Goal: Find specific page/section: Find specific page/section

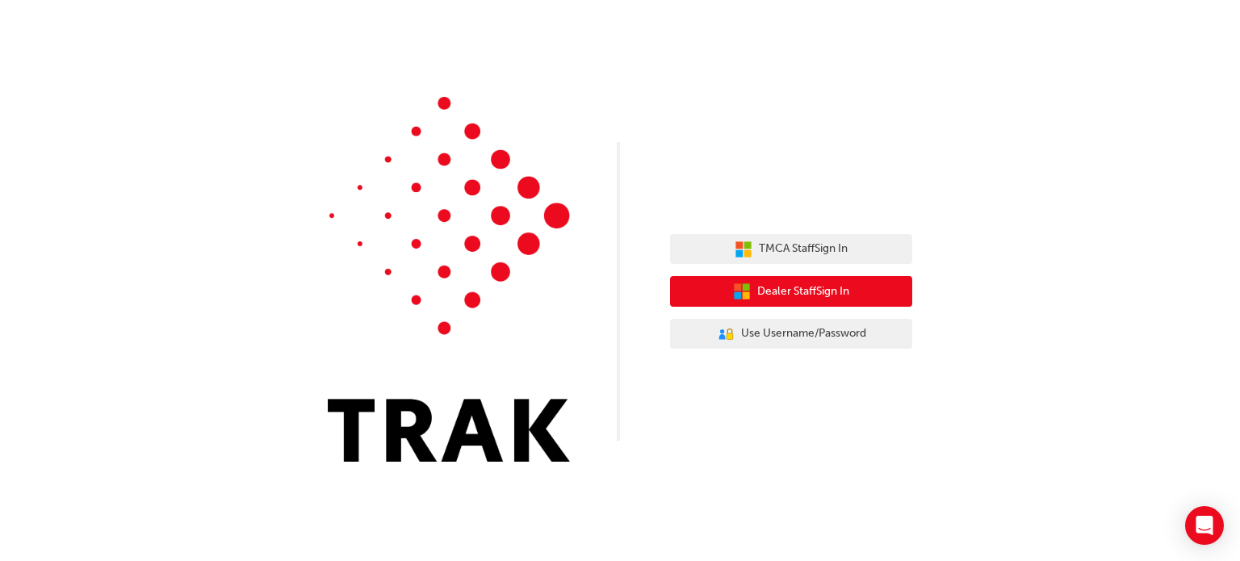
click at [759, 289] on span "Dealer Staff Sign In" at bounding box center [803, 292] width 92 height 19
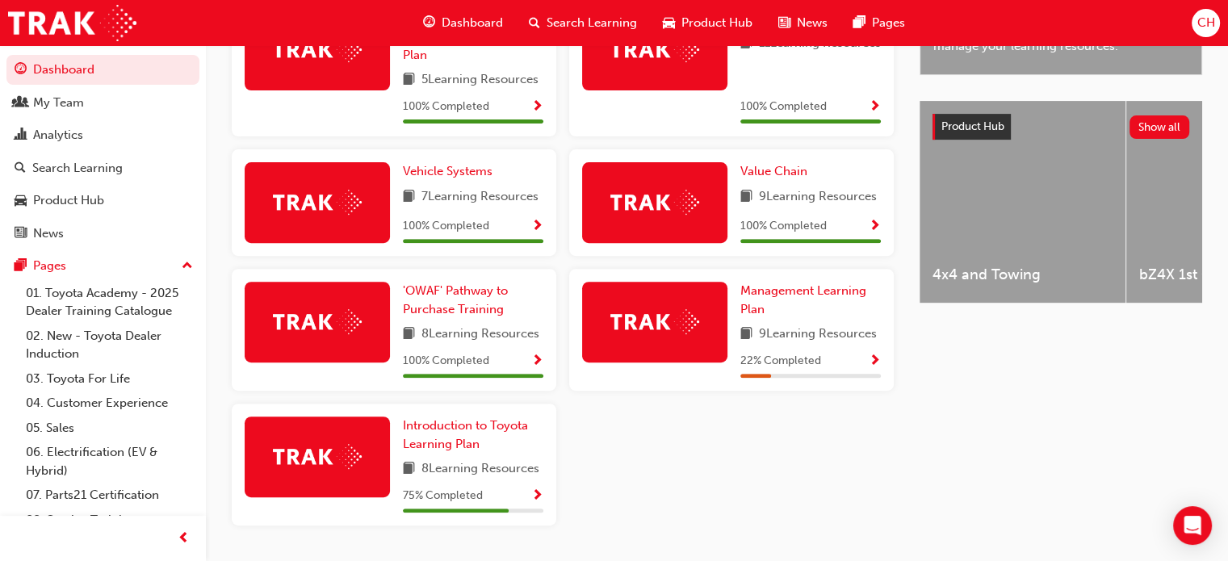
scroll to position [631, 0]
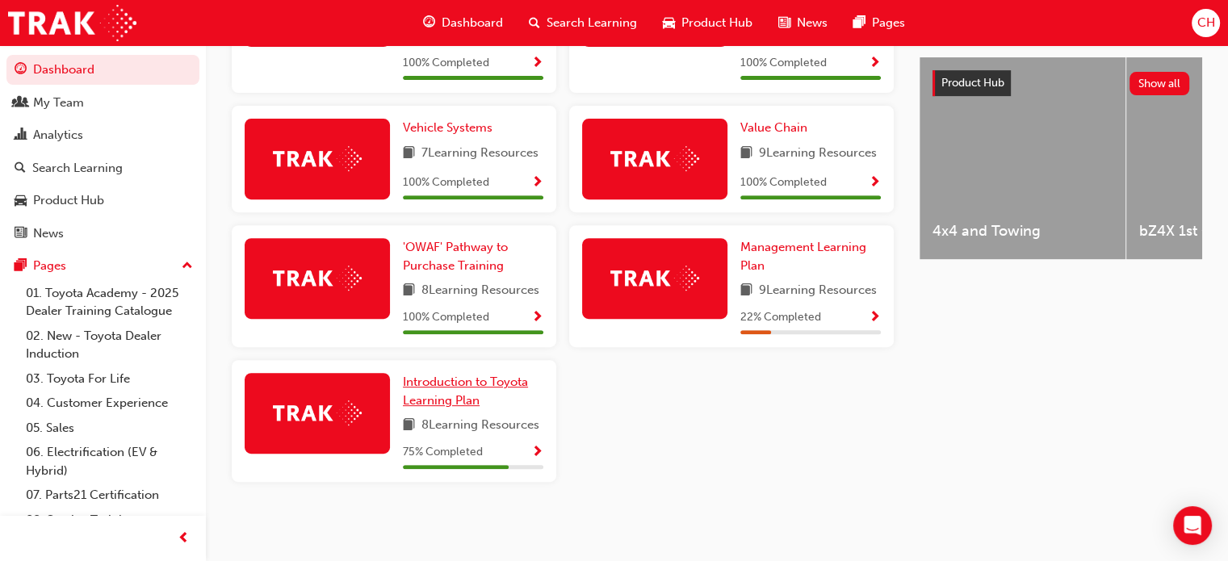
click at [461, 393] on span "Introduction to Toyota Learning Plan" at bounding box center [465, 391] width 125 height 33
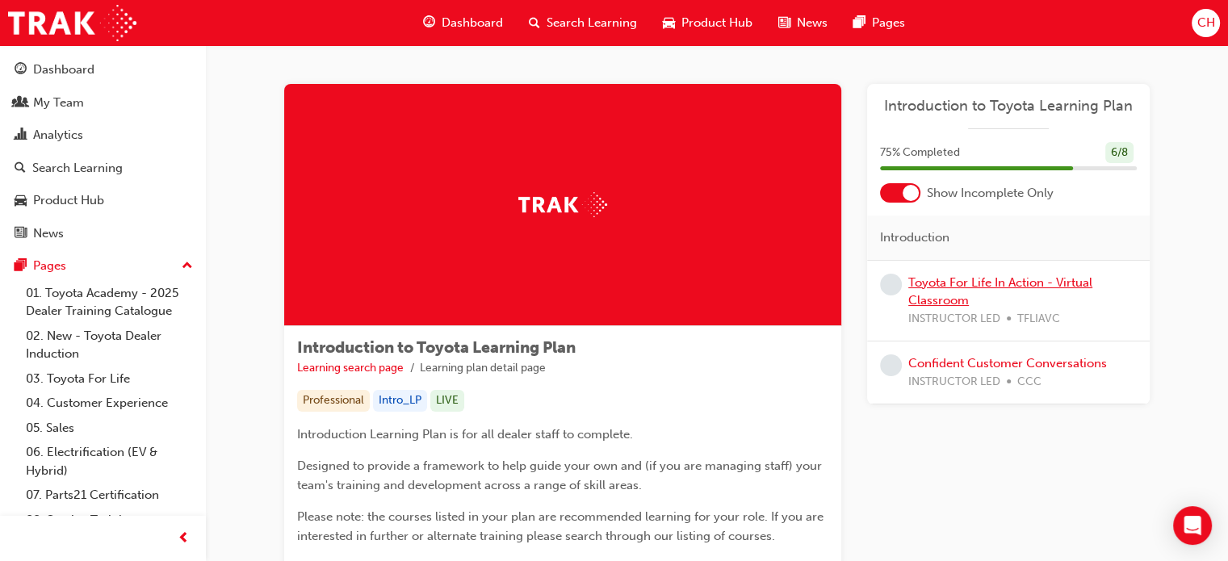
click at [955, 289] on link "Toyota For Life In Action - Virtual Classroom" at bounding box center [1000, 291] width 184 height 33
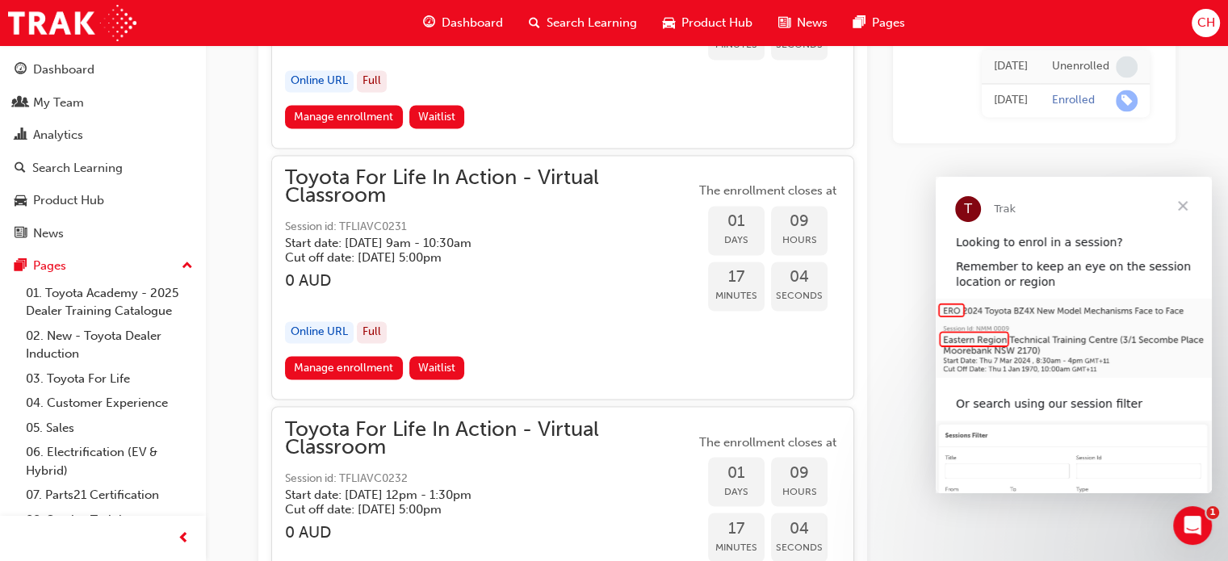
scroll to position [2543, 0]
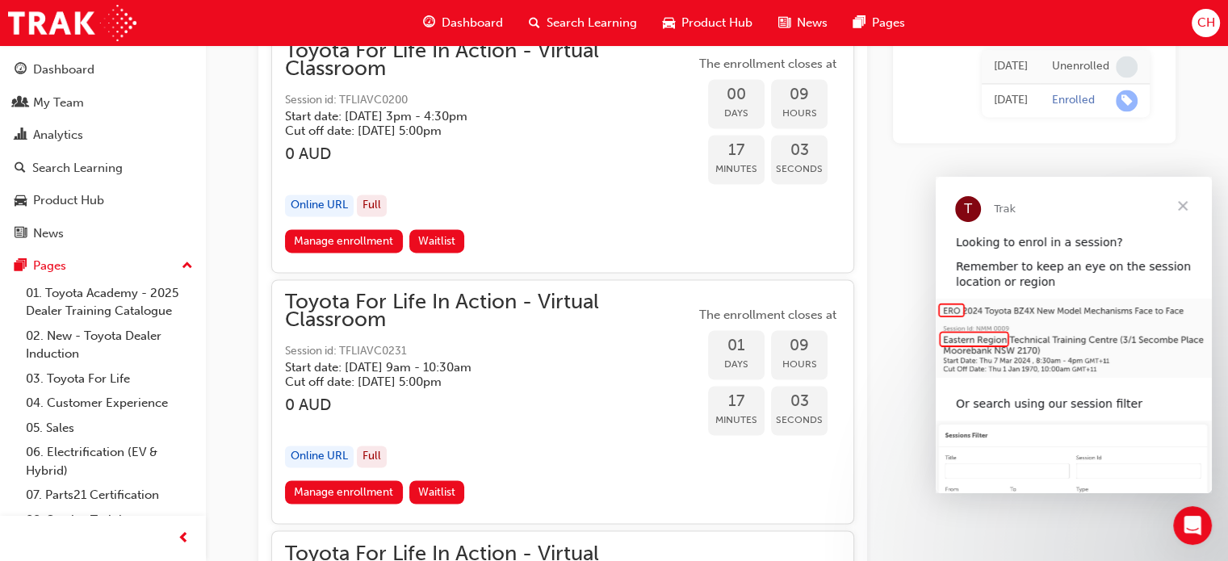
click at [1181, 201] on span "Close" at bounding box center [1183, 206] width 58 height 58
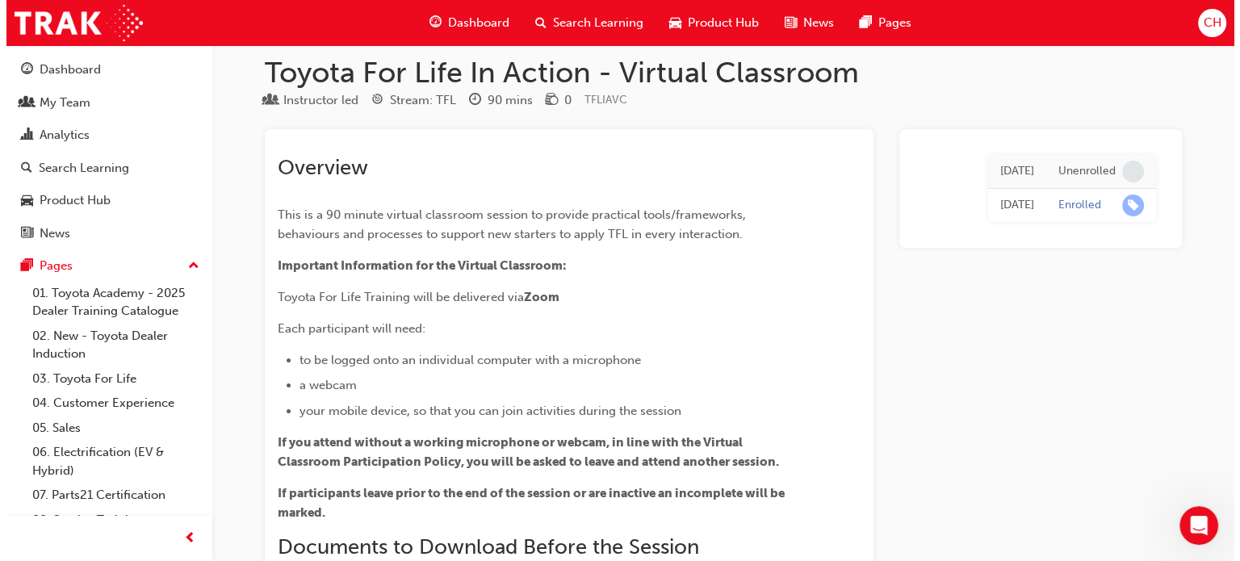
scroll to position [0, 0]
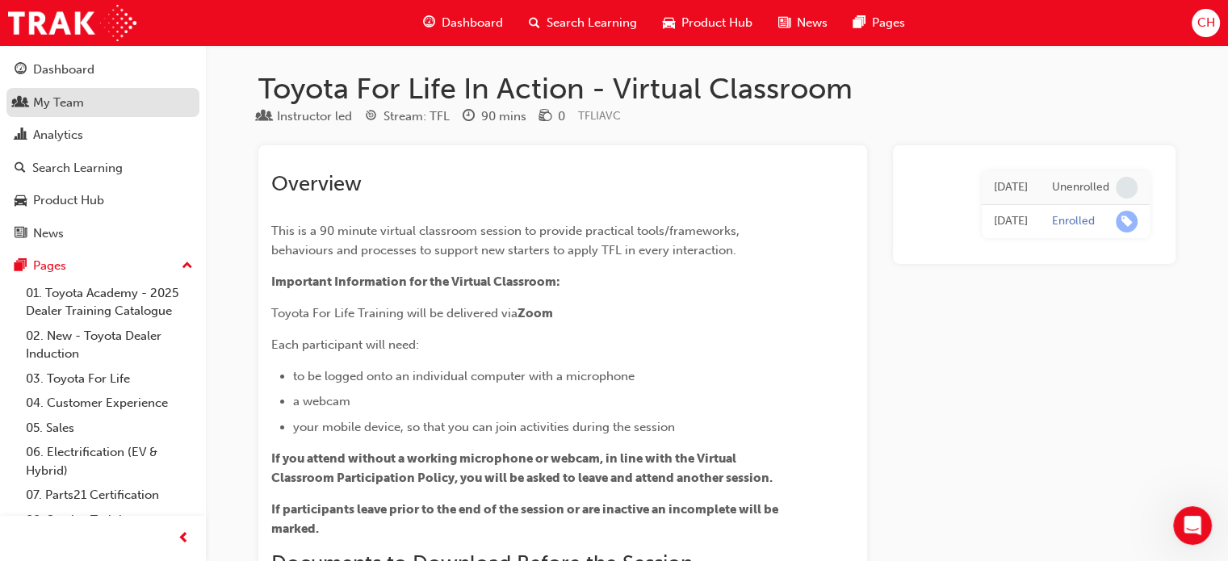
click at [75, 102] on div "My Team" at bounding box center [58, 103] width 51 height 19
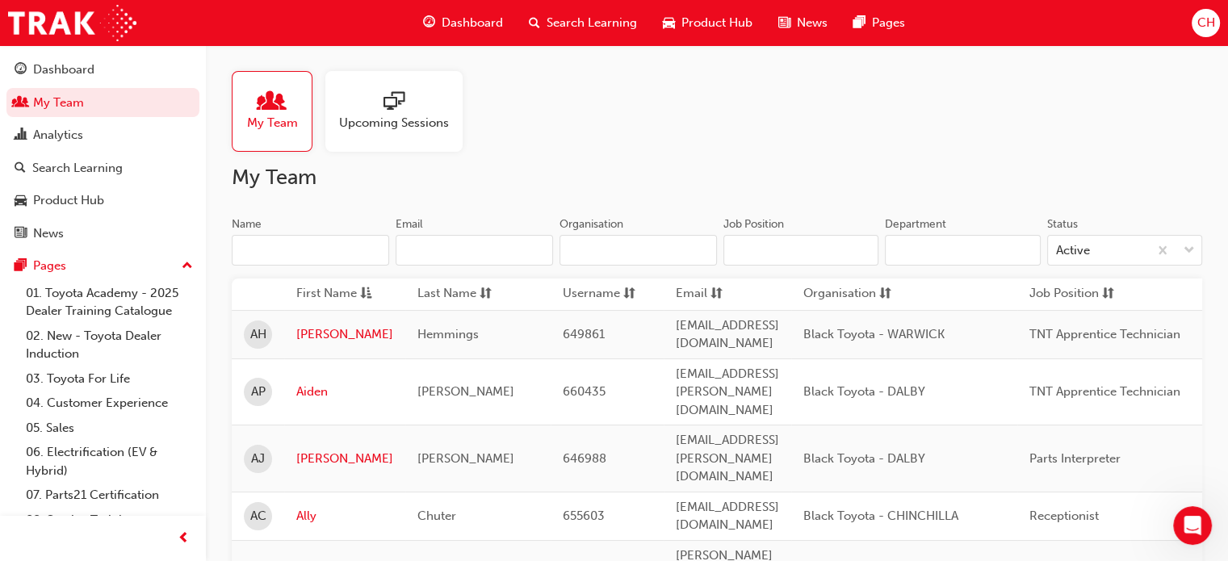
click at [287, 254] on input "Name" at bounding box center [310, 250] width 157 height 31
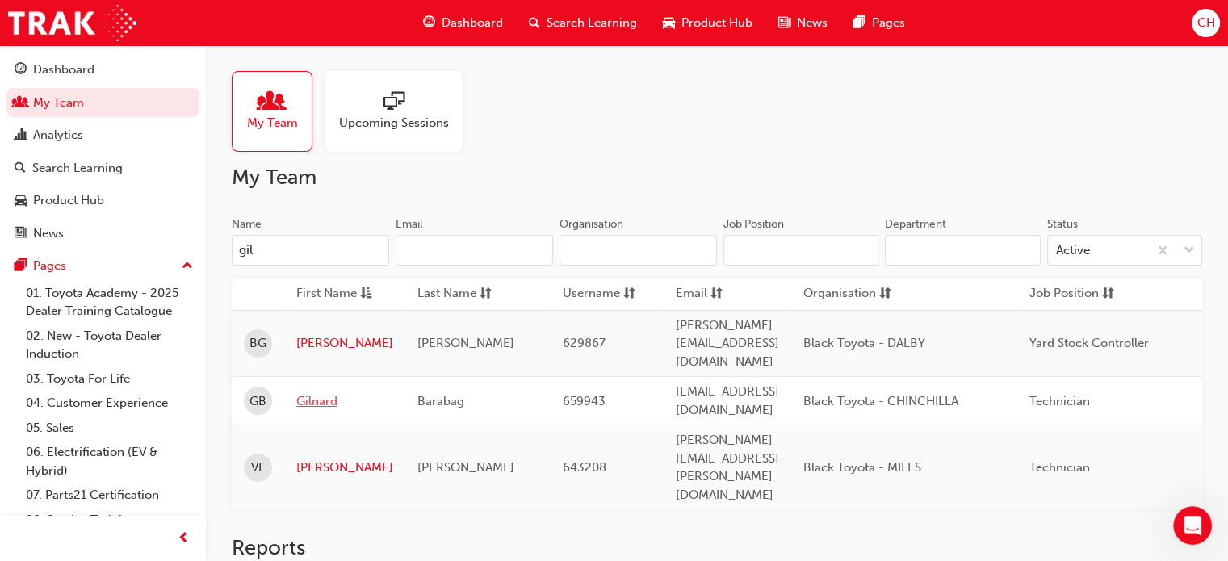
type input "gil"
click at [326, 392] on link "Gilnard" at bounding box center [344, 401] width 97 height 19
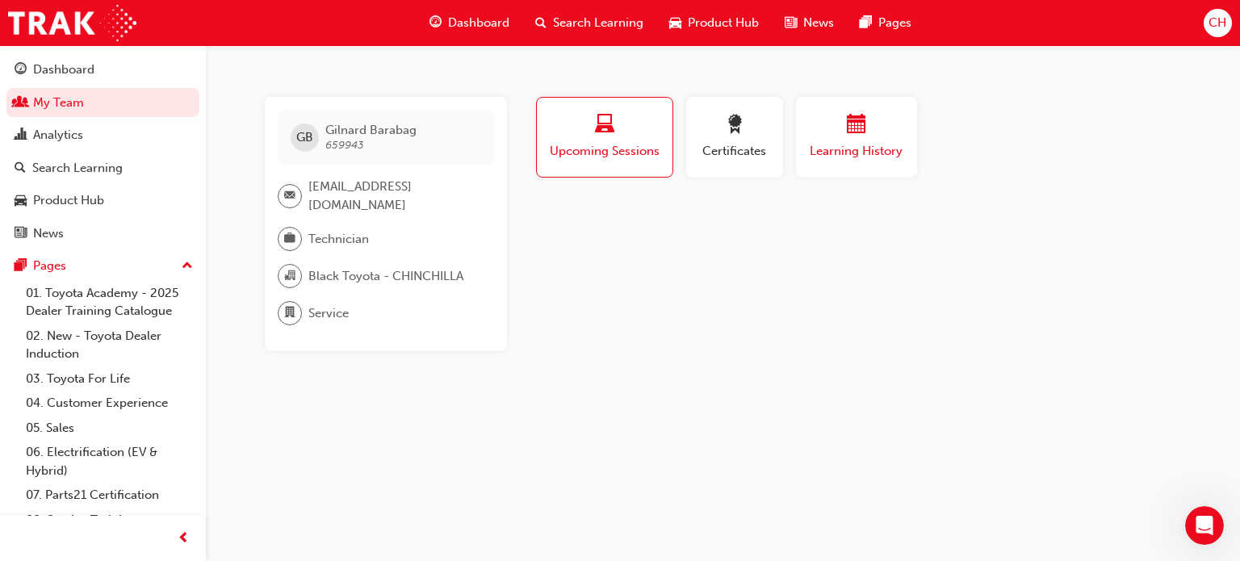
click at [850, 127] on span "calendar-icon" at bounding box center [856, 126] width 19 height 22
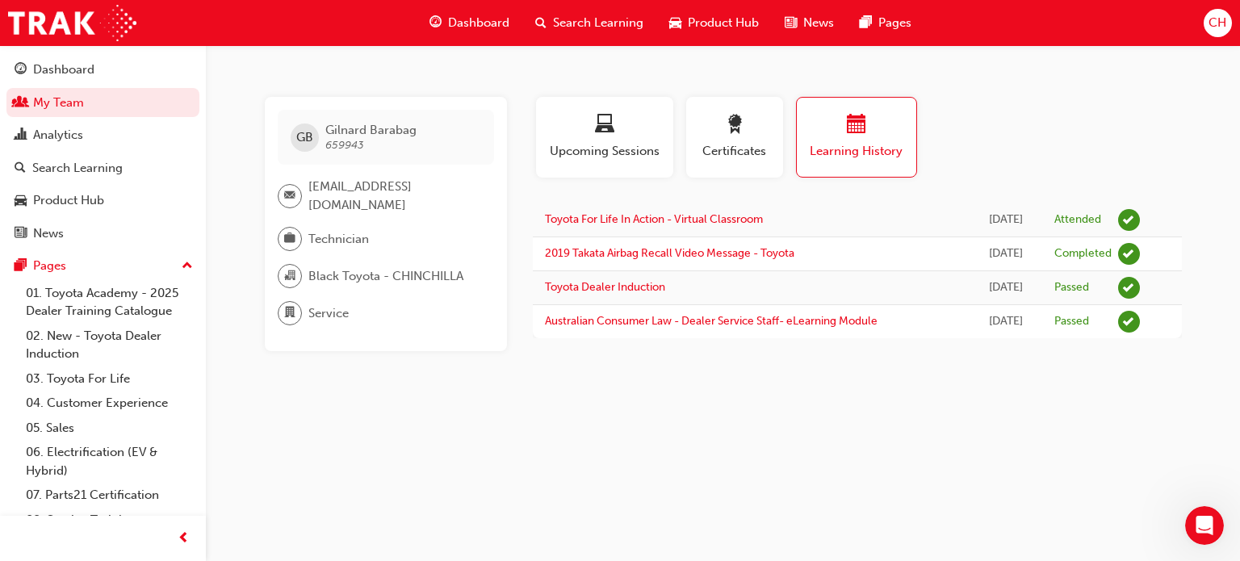
click at [1212, 23] on span "CH" at bounding box center [1218, 23] width 18 height 19
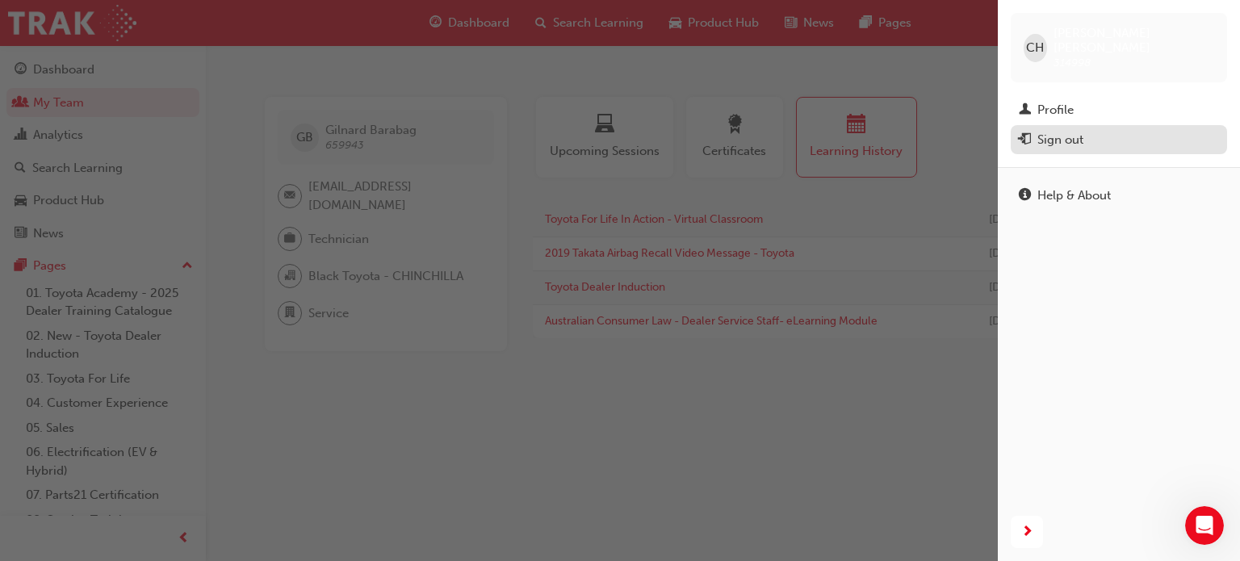
click at [1051, 131] on div "Sign out" at bounding box center [1061, 140] width 46 height 19
